Goal: Complete application form: Complete application form

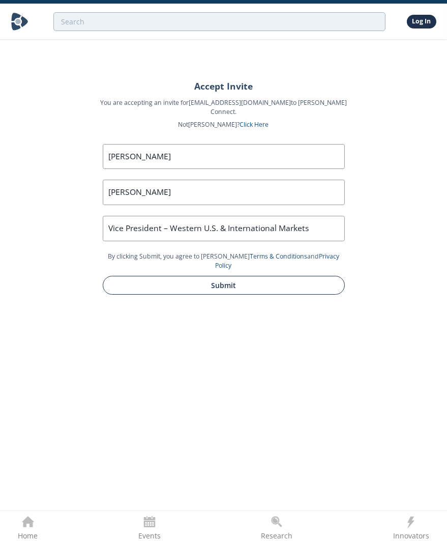
click at [234, 276] on button "Submit" at bounding box center [224, 285] width 242 height 19
click at [223, 276] on button "Submit" at bounding box center [224, 285] width 242 height 19
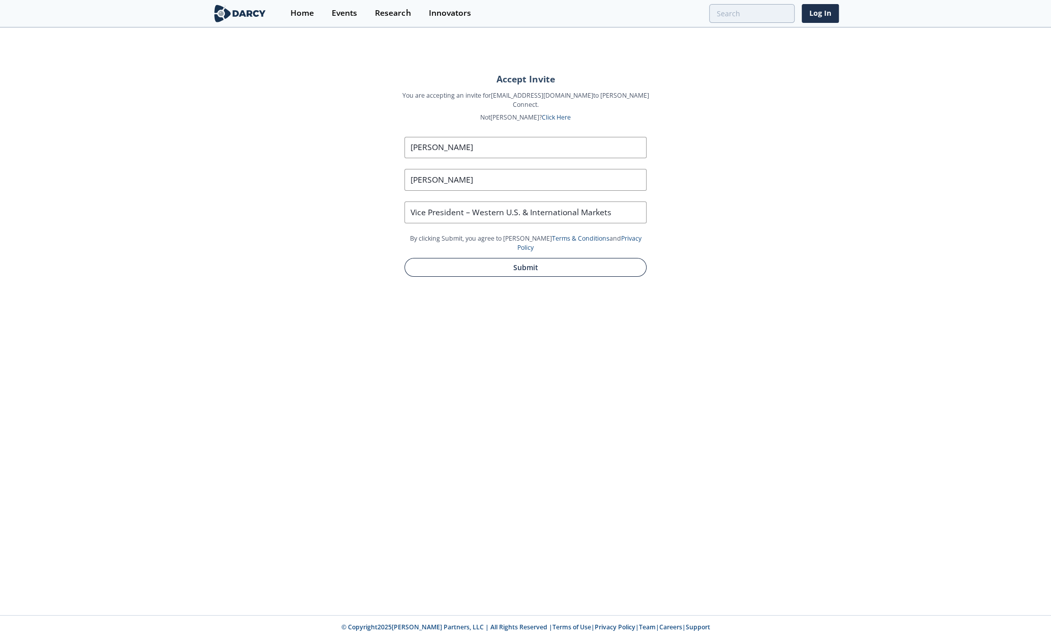
click at [447, 258] on button "Submit" at bounding box center [526, 267] width 242 height 19
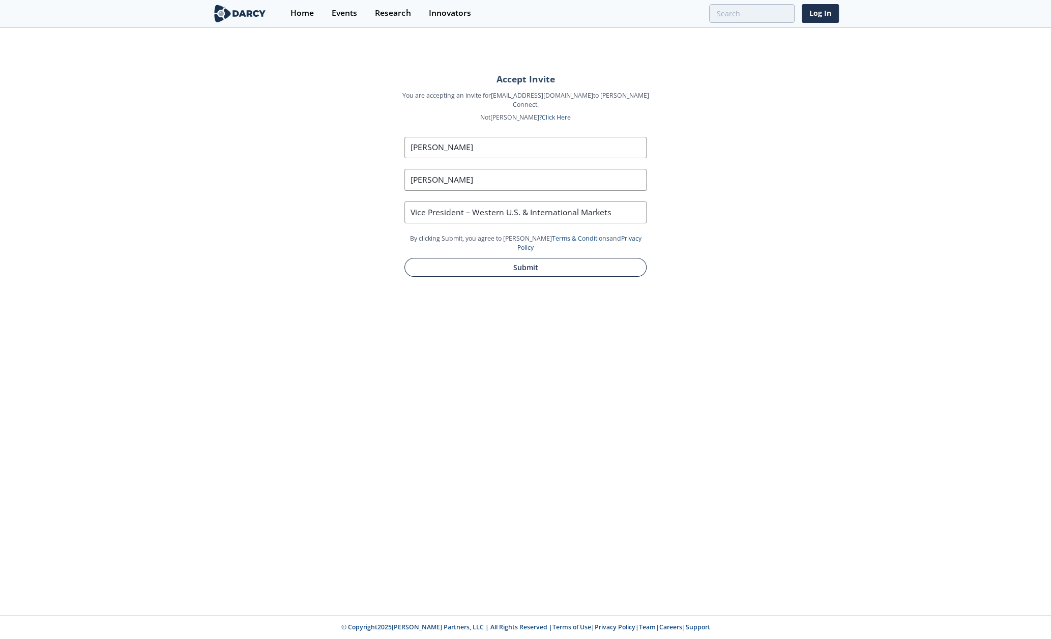
click at [447, 258] on button "Submit" at bounding box center [526, 267] width 242 height 19
drag, startPoint x: 535, startPoint y: 251, endPoint x: 532, endPoint y: 239, distance: 12.7
click at [447, 258] on button "Submit" at bounding box center [526, 267] width 242 height 19
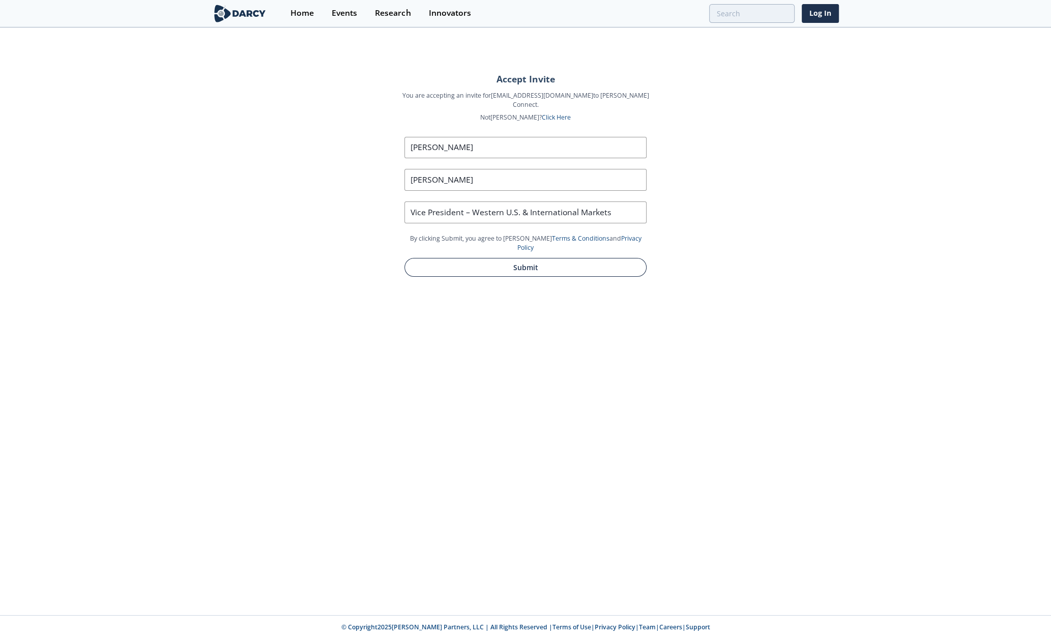
click at [447, 258] on button "Submit" at bounding box center [526, 267] width 242 height 19
click at [447, 15] on link "Log In" at bounding box center [820, 13] width 37 height 19
click at [447, 258] on button "Submit" at bounding box center [526, 267] width 242 height 19
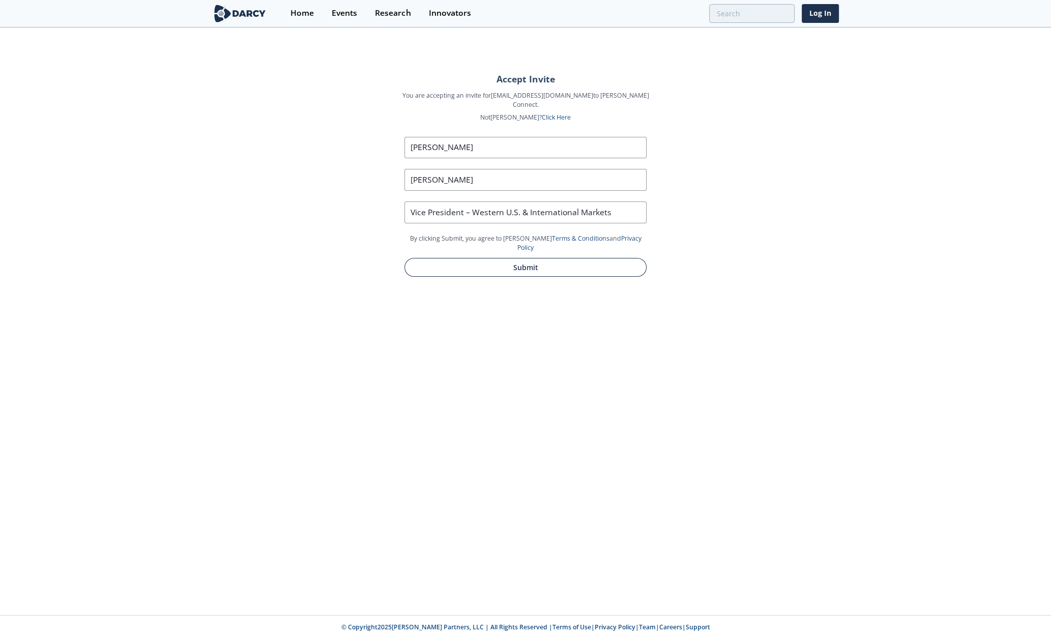
click at [447, 258] on button "Submit" at bounding box center [526, 267] width 242 height 19
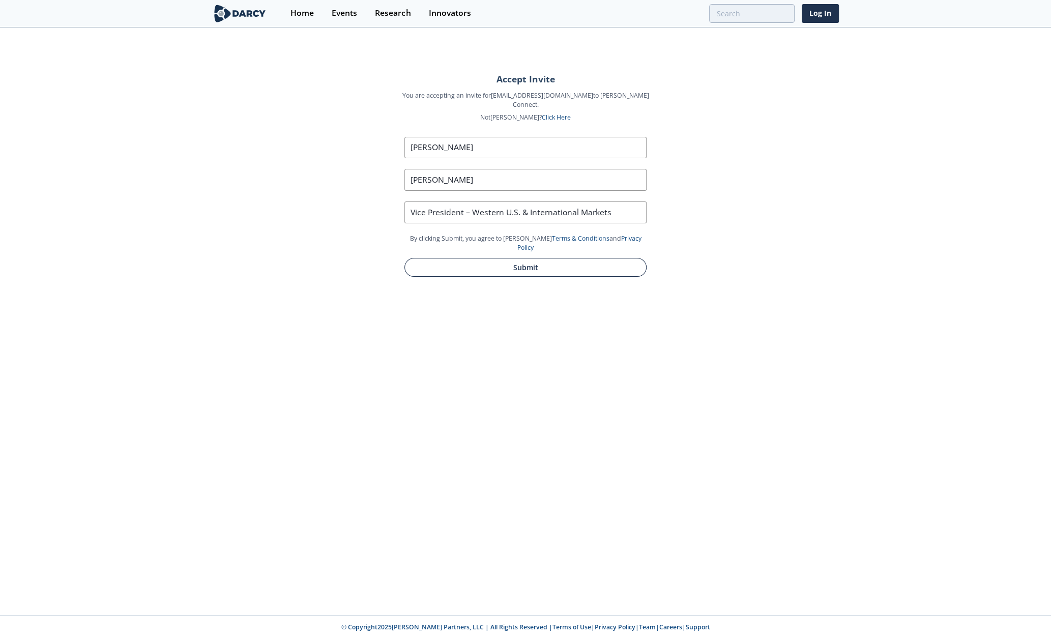
click at [447, 258] on button "Submit" at bounding box center [526, 267] width 242 height 19
